Goal: Task Accomplishment & Management: Use online tool/utility

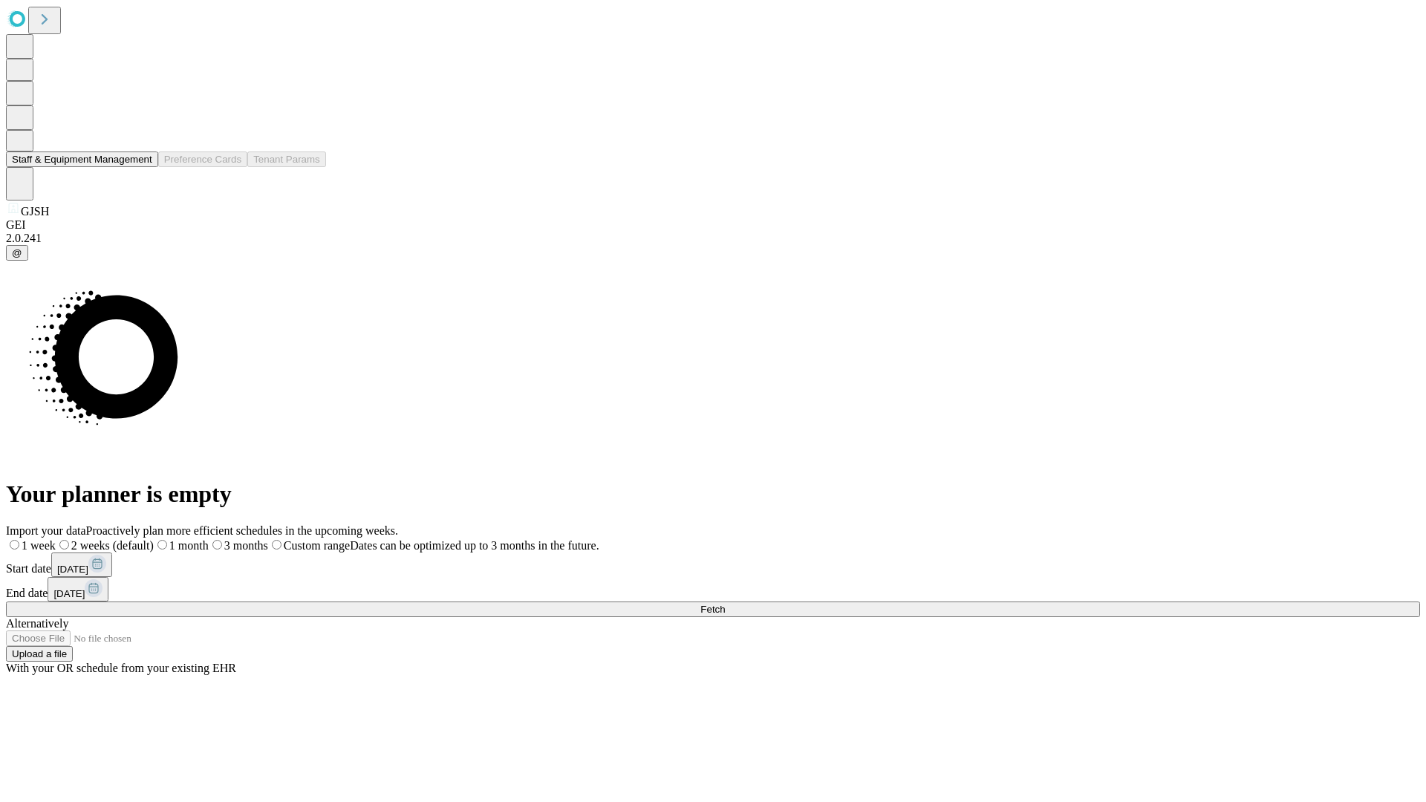
click at [142, 167] on button "Staff & Equipment Management" at bounding box center [82, 160] width 152 height 16
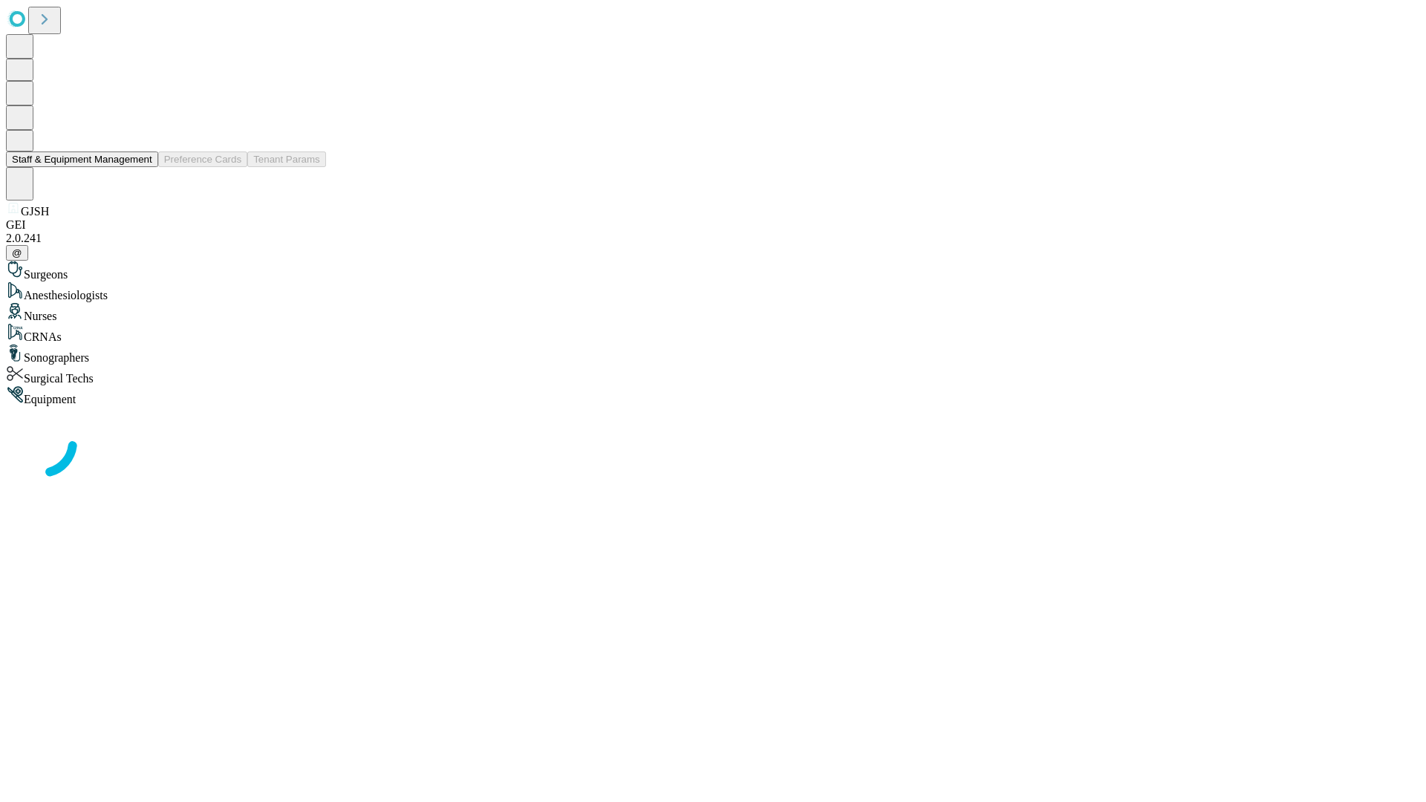
click at [142, 167] on button "Staff & Equipment Management" at bounding box center [82, 160] width 152 height 16
